Goal: Information Seeking & Learning: Find specific fact

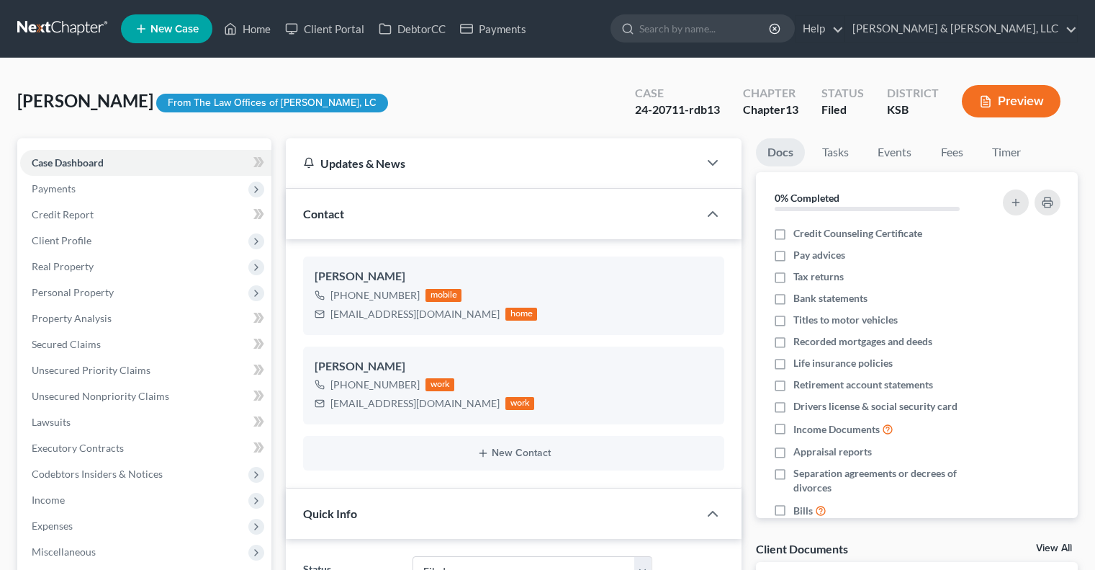
select select "6"
select select "0"
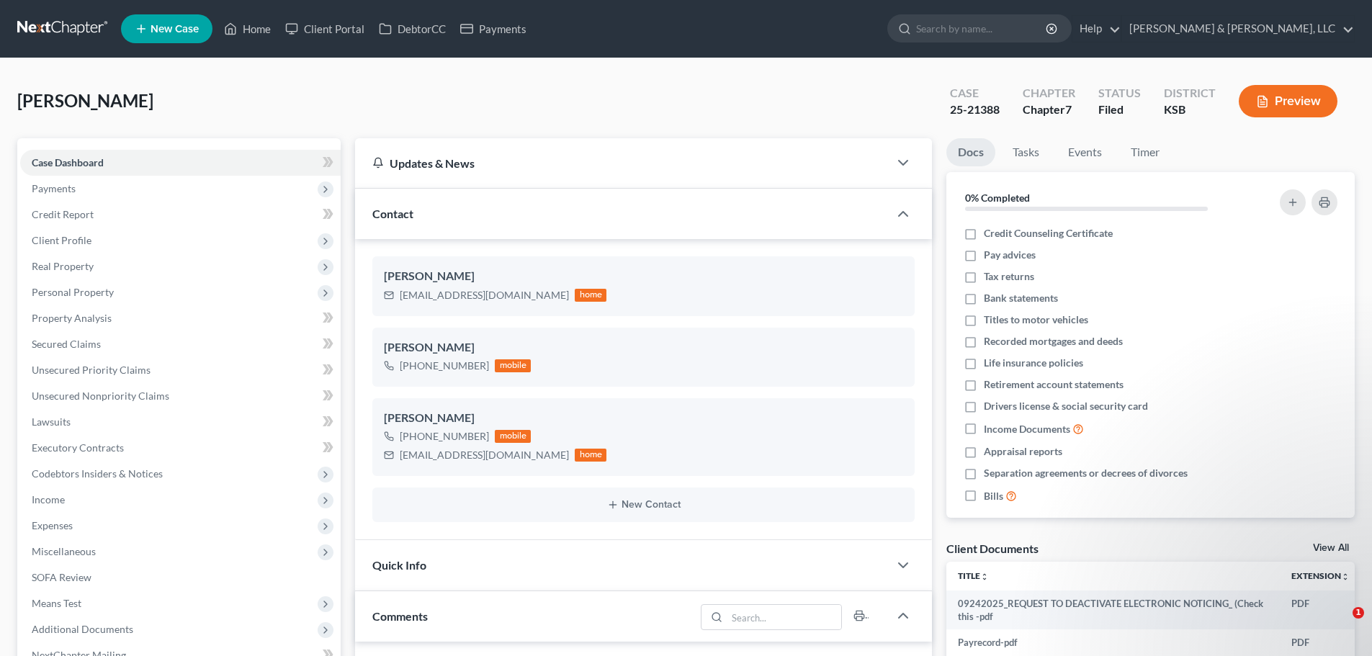
select select "0"
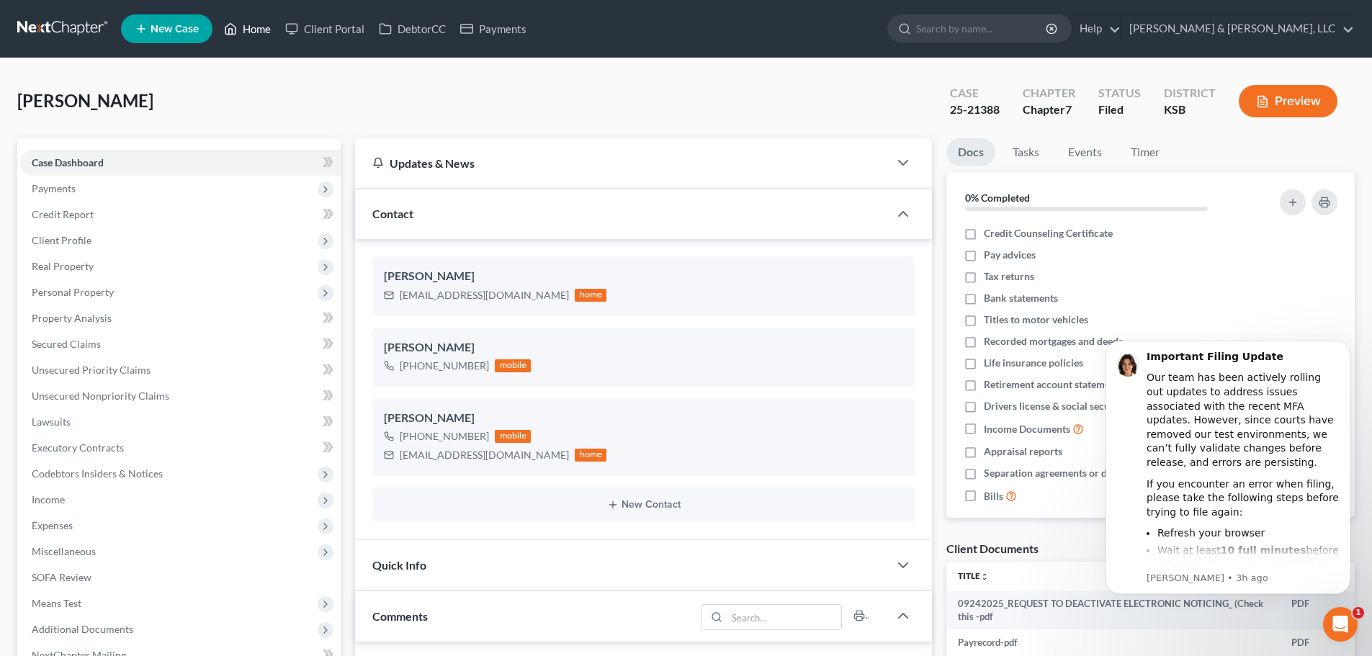
click at [261, 28] on link "Home" at bounding box center [247, 29] width 61 height 26
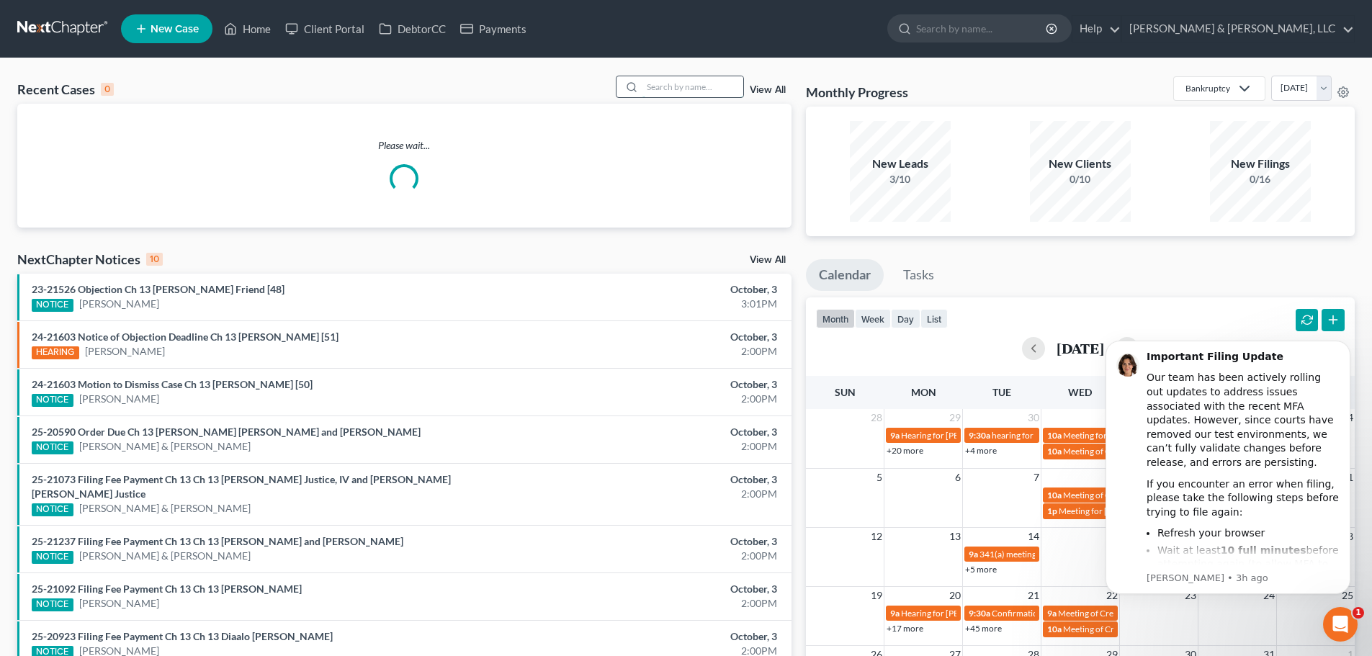
click at [689, 92] on input "search" at bounding box center [692, 86] width 101 height 21
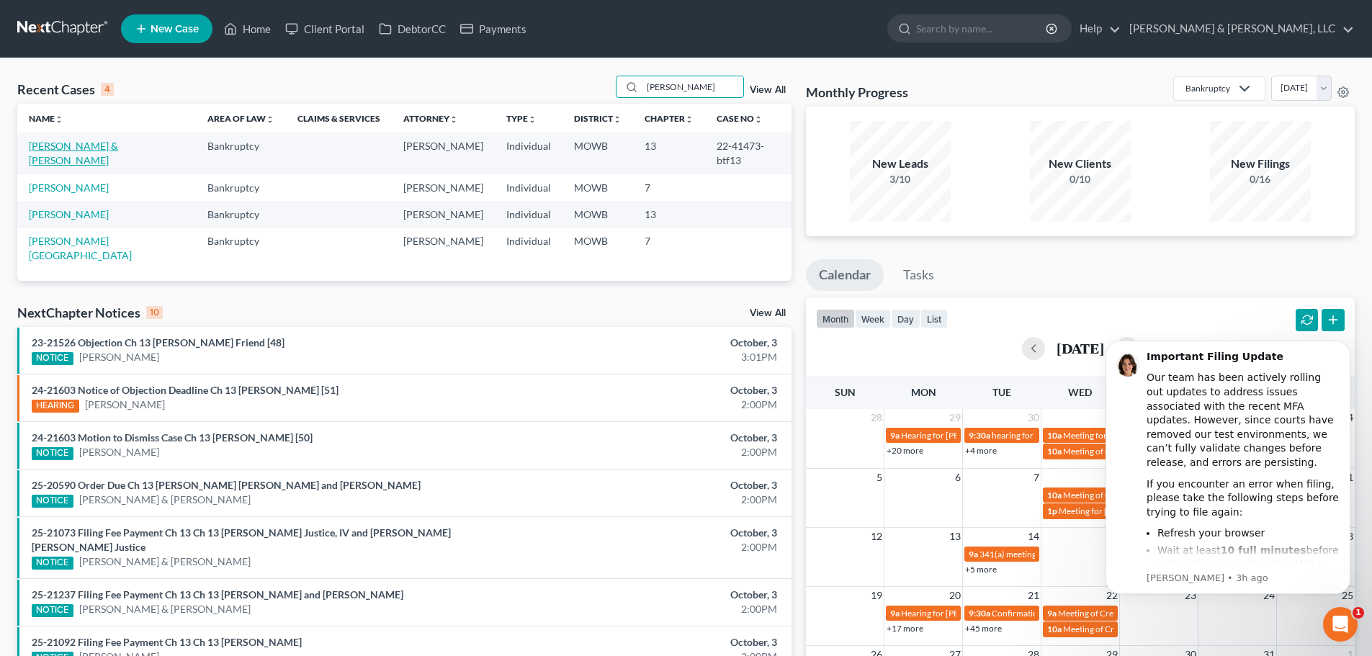
type input "[PERSON_NAME]"
click at [90, 148] on link "[PERSON_NAME] & [PERSON_NAME]" at bounding box center [73, 153] width 89 height 27
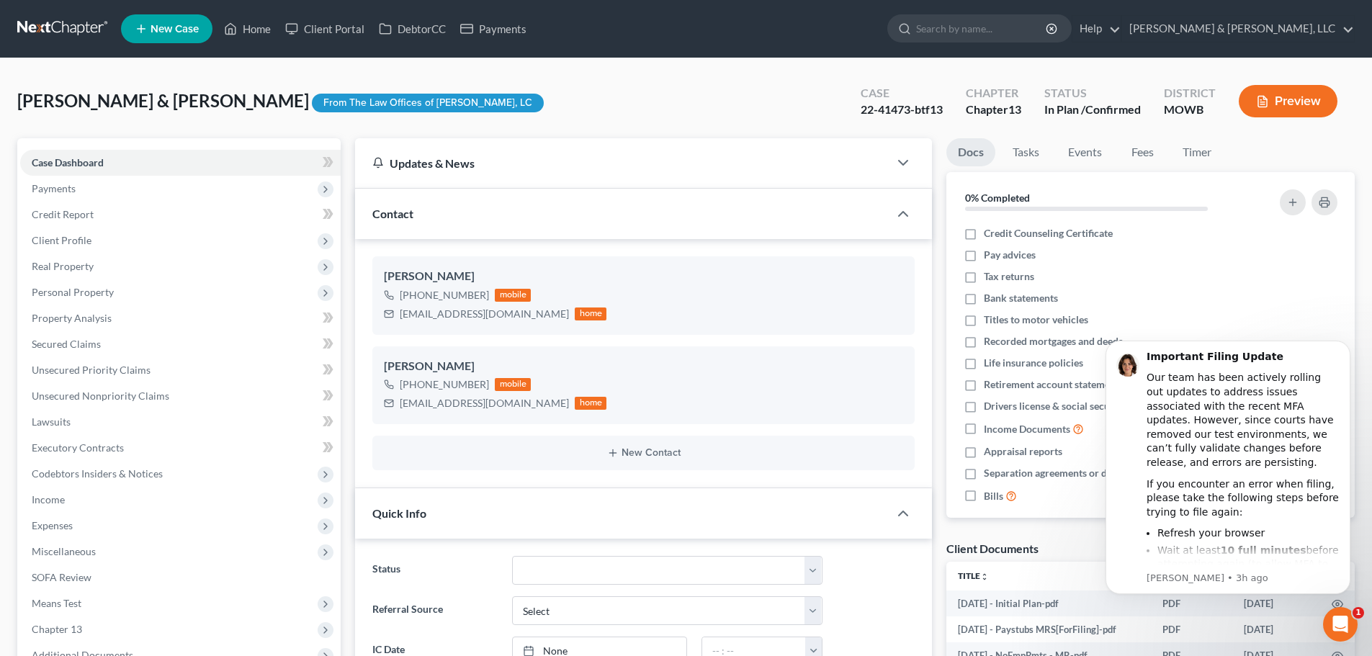
scroll to position [360, 0]
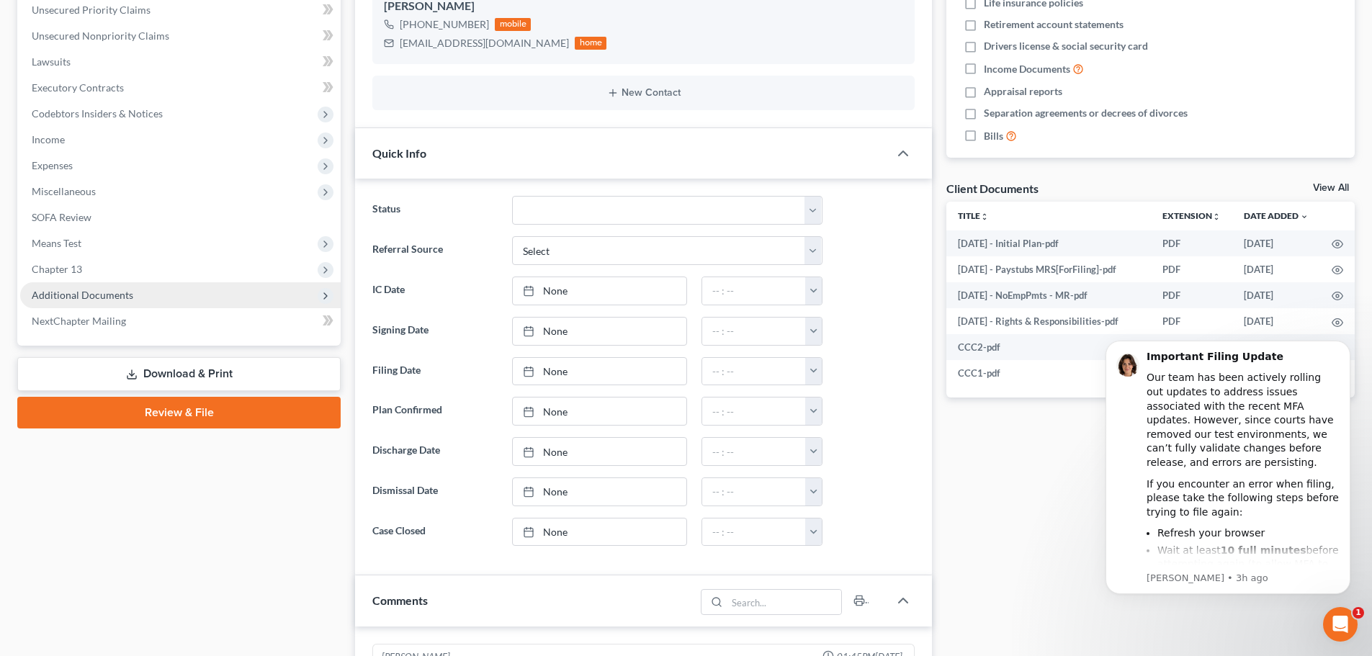
click at [78, 300] on span "Additional Documents" at bounding box center [83, 295] width 102 height 12
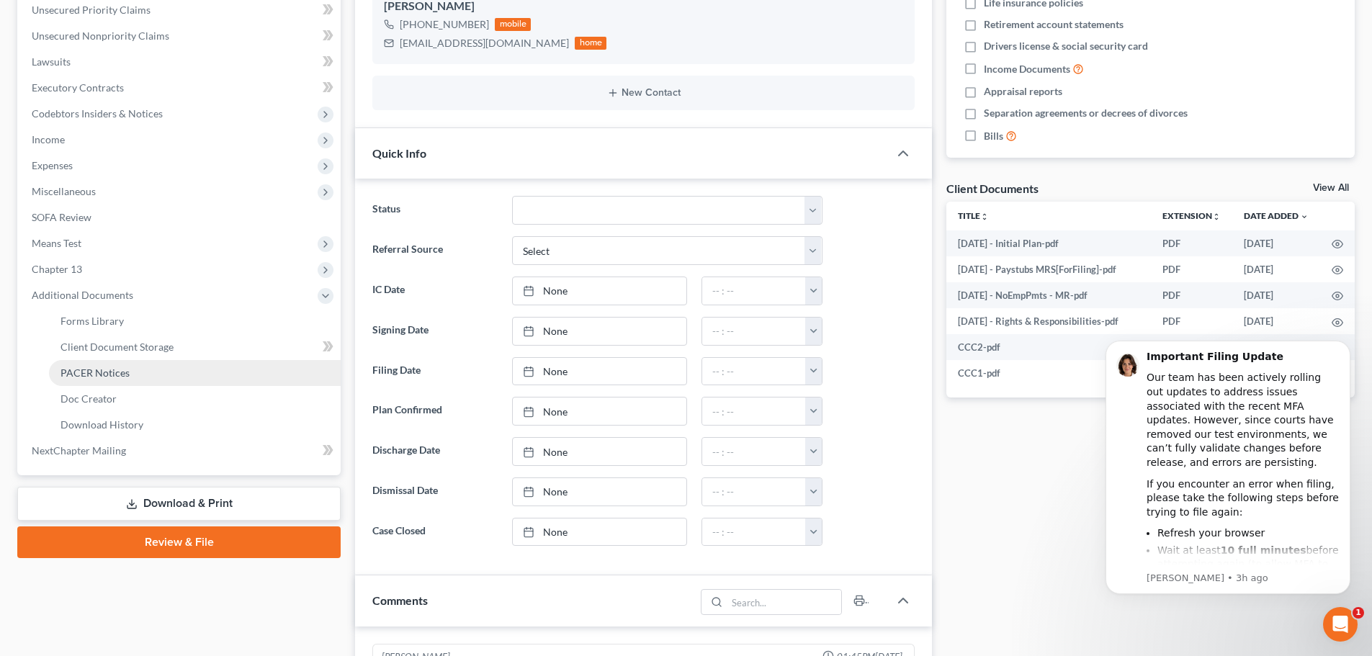
click at [91, 369] on span "PACER Notices" at bounding box center [94, 373] width 69 height 12
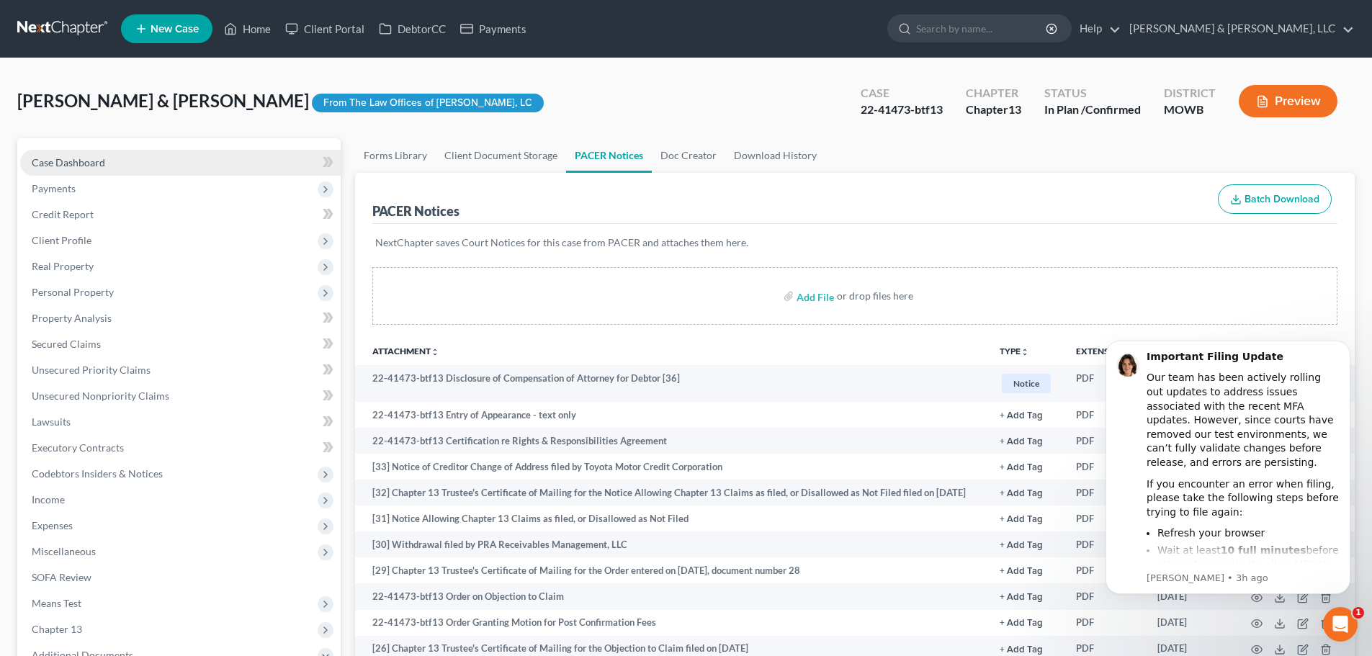
click at [65, 161] on span "Case Dashboard" at bounding box center [68, 162] width 73 height 12
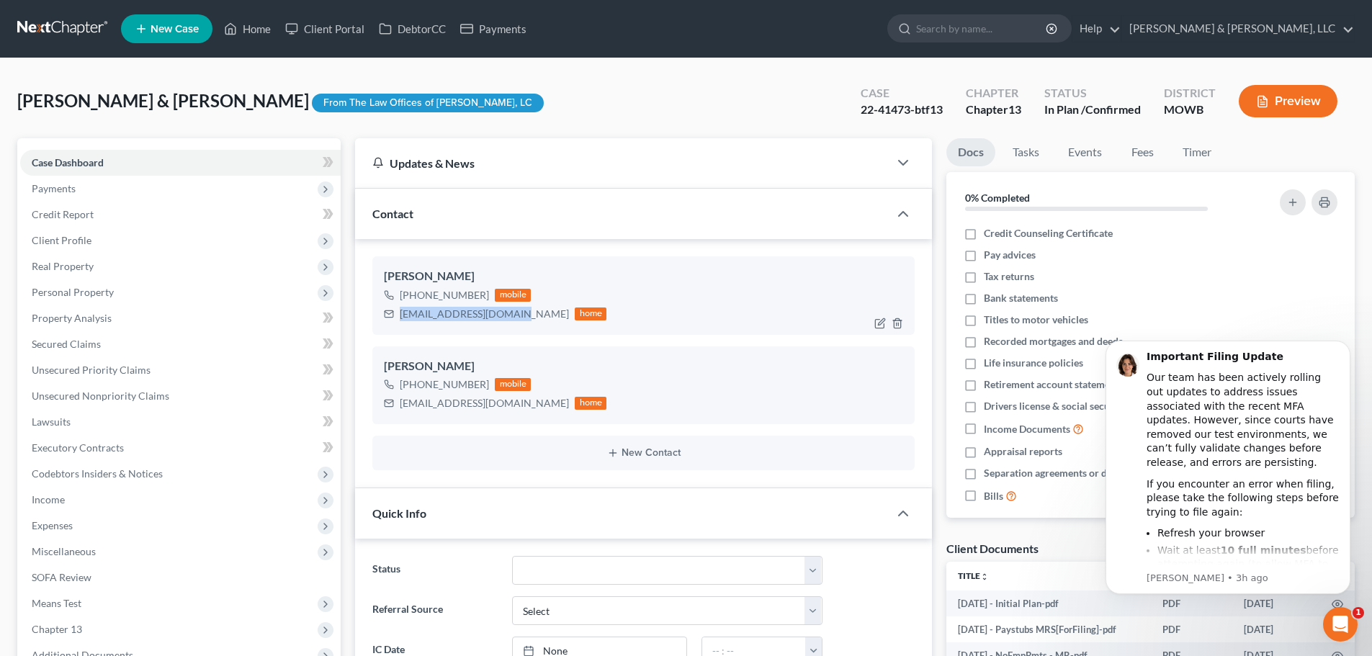
drag, startPoint x: 512, startPoint y: 315, endPoint x: 398, endPoint y: 322, distance: 114.0
click at [398, 322] on div "[EMAIL_ADDRESS][DOMAIN_NAME] home" at bounding box center [495, 314] width 223 height 19
copy div "[EMAIL_ADDRESS][DOMAIN_NAME]"
click at [1336, 633] on div "Open Intercom Messenger" at bounding box center [1338, 622] width 48 height 48
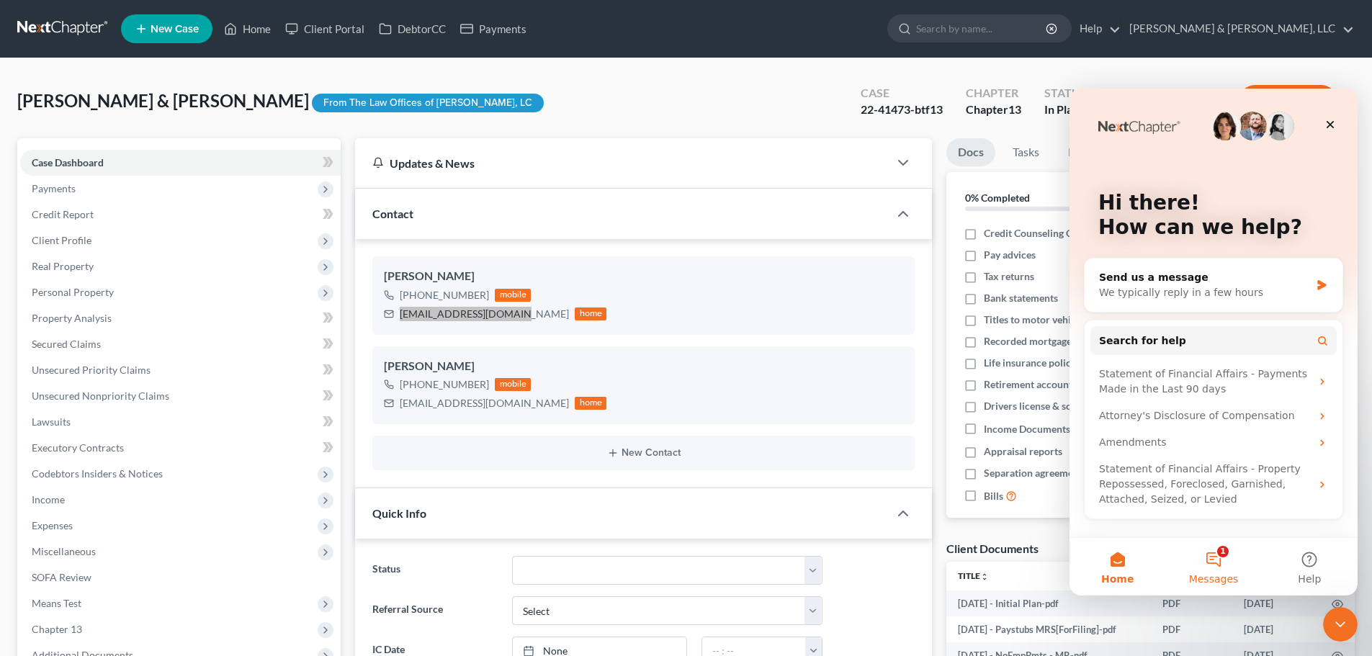
click at [1212, 560] on button "1 Messages" at bounding box center [1213, 567] width 96 height 58
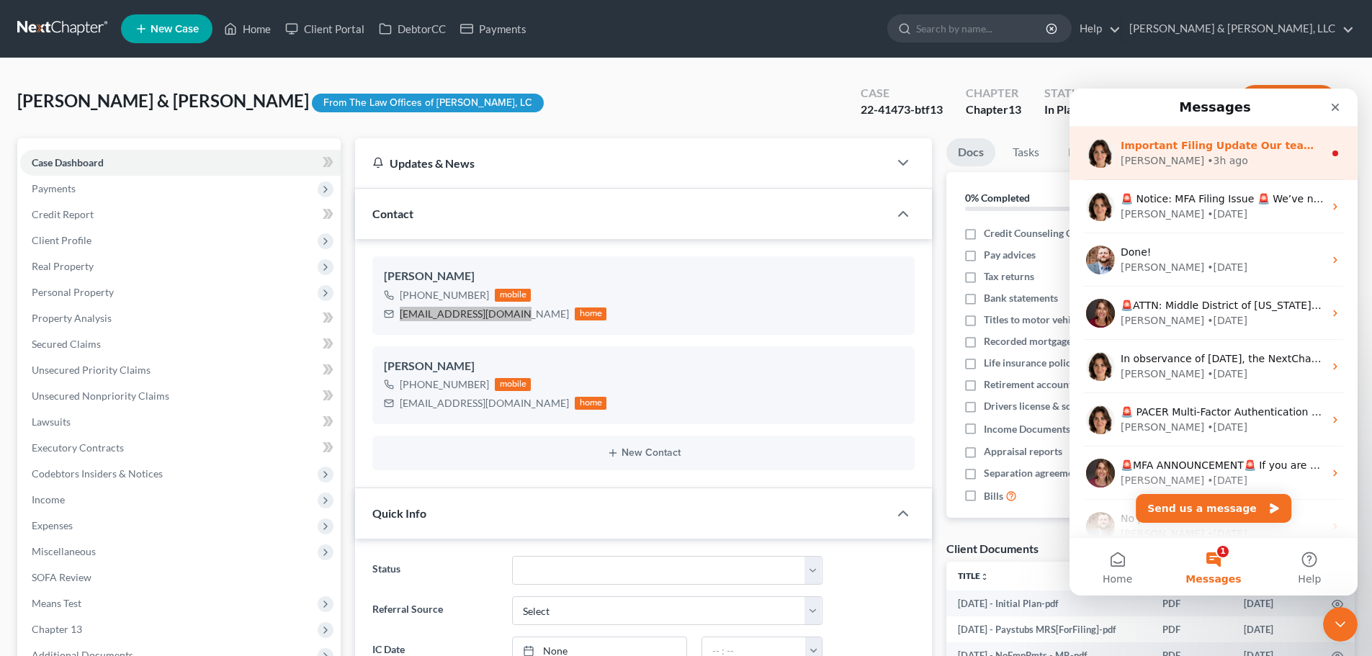
click at [1207, 163] on div "• 3h ago" at bounding box center [1227, 160] width 41 height 15
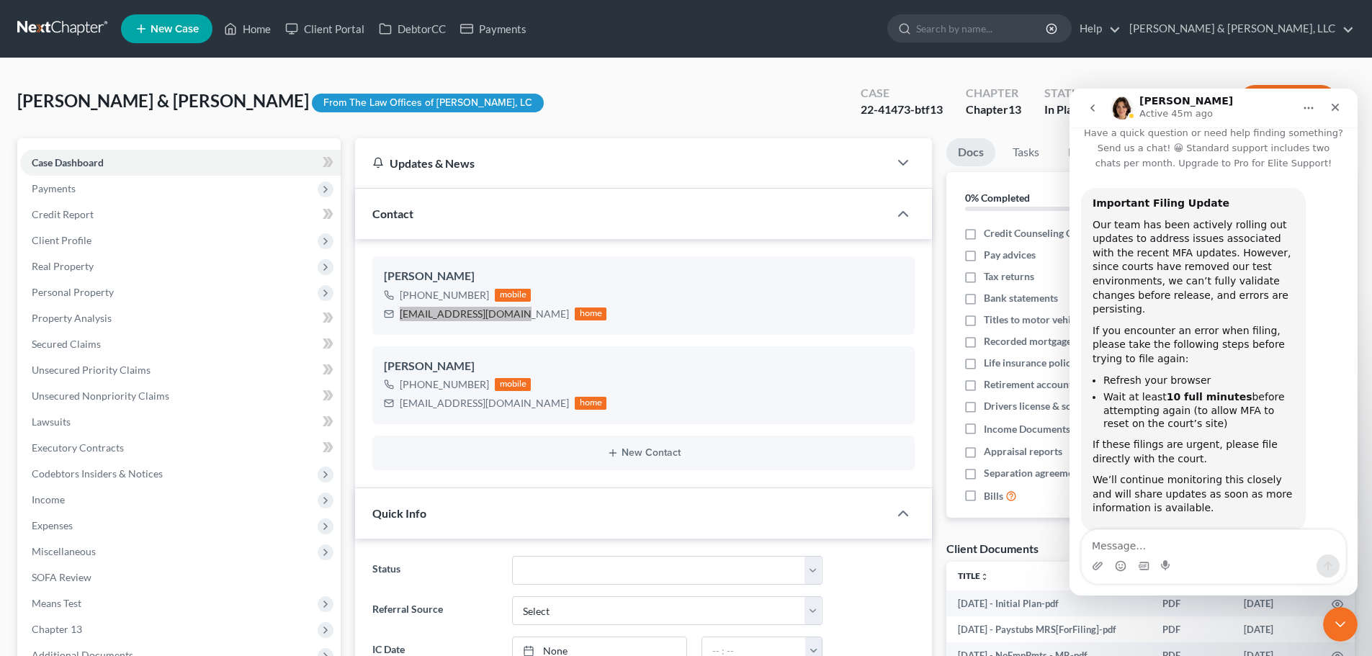
scroll to position [31, 0]
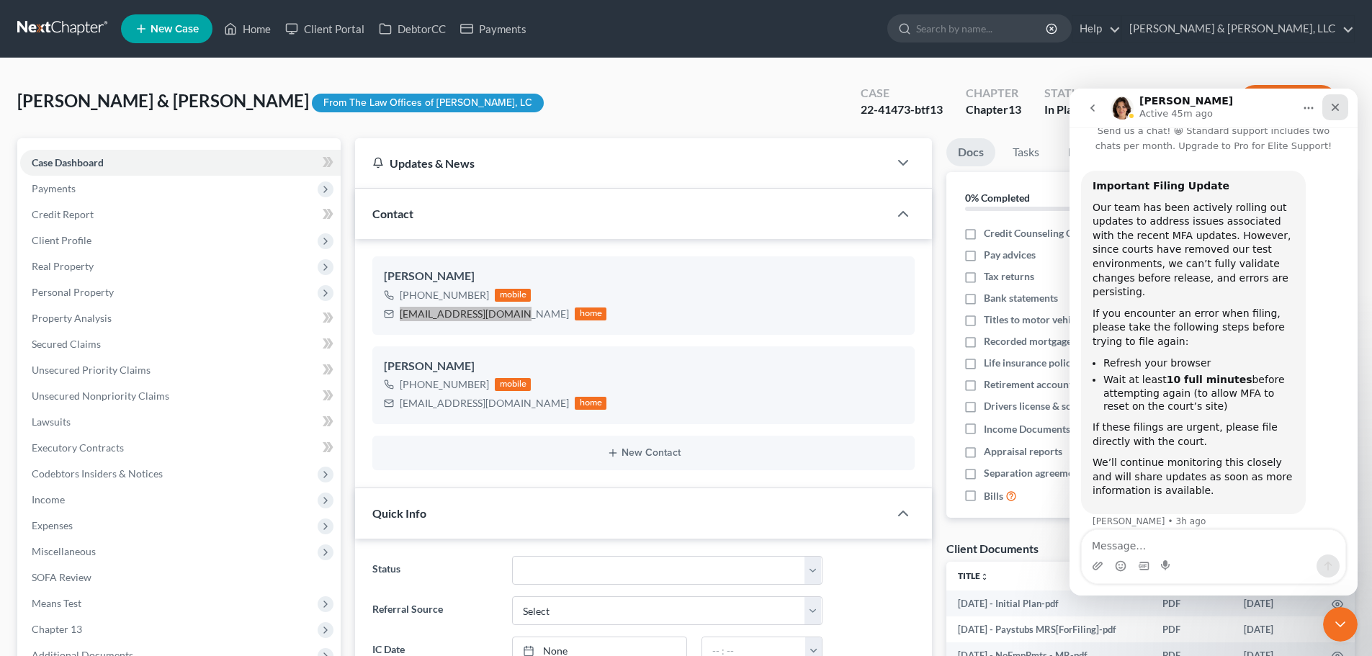
click at [1336, 108] on icon "Close" at bounding box center [1335, 108] width 8 height 8
